Goal: Navigation & Orientation: Find specific page/section

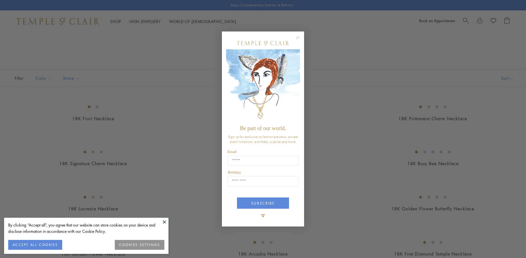
click at [297, 37] on circle "Close dialog" at bounding box center [297, 37] width 7 height 7
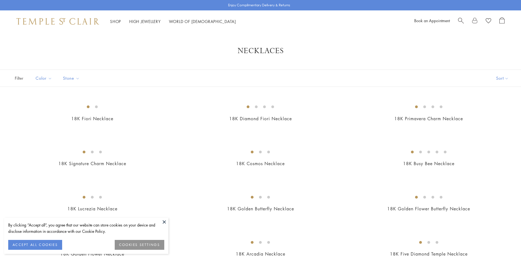
click at [165, 223] on button at bounding box center [164, 222] width 8 height 8
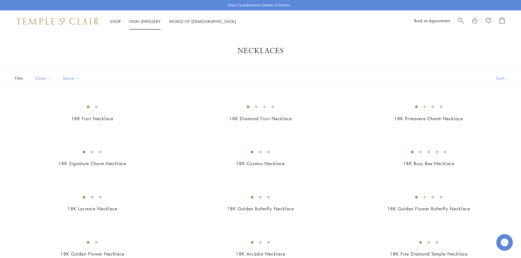
click at [152, 23] on link "High Jewellery High Jewellery" at bounding box center [144, 21] width 31 height 5
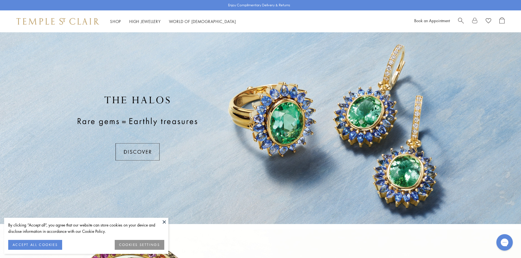
click at [165, 222] on button at bounding box center [164, 222] width 8 height 8
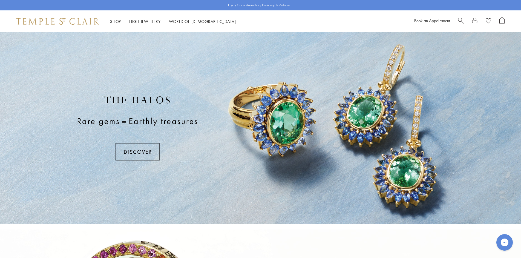
click at [135, 151] on div at bounding box center [260, 128] width 521 height 192
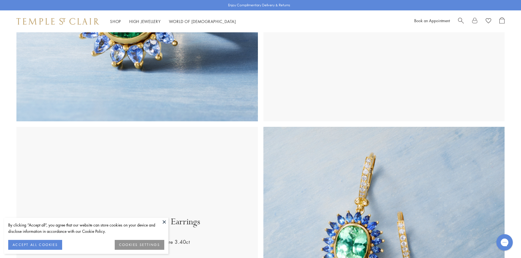
scroll to position [356, 0]
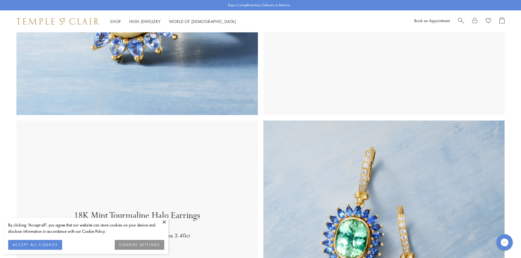
click at [163, 222] on button at bounding box center [164, 222] width 8 height 8
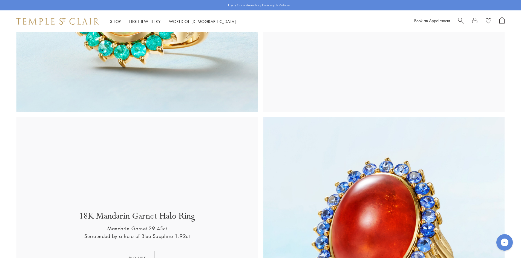
scroll to position [835, 0]
